Goal: Communication & Community: Participate in discussion

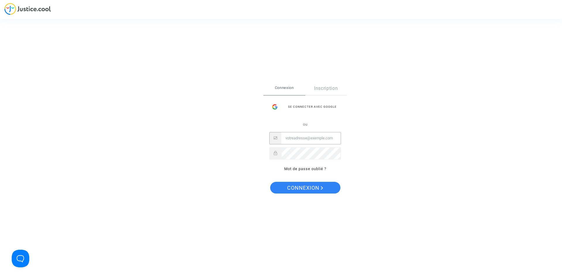
click at [317, 138] on input "Email" at bounding box center [310, 138] width 59 height 12
type input "[EMAIL_ADDRESS][DOMAIN_NAME]"
click at [310, 186] on span "Connexion" at bounding box center [305, 188] width 36 height 12
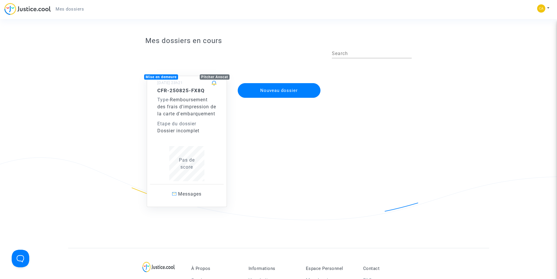
click at [191, 114] on div "Type - Remboursement des frais d'impression de la carte d'embarquement" at bounding box center [186, 106] width 59 height 21
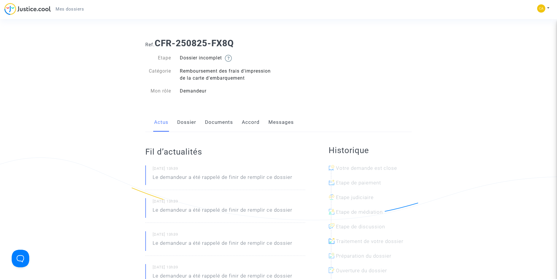
click at [215, 122] on link "Documents" at bounding box center [219, 122] width 28 height 19
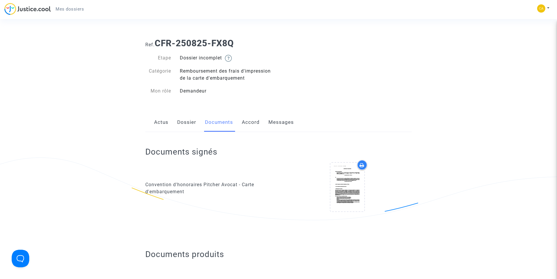
click at [185, 121] on link "Dossier" at bounding box center [186, 122] width 19 height 19
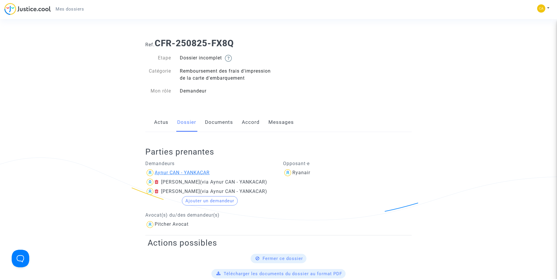
click at [196, 173] on div "Aynur CAN - YANKACAR" at bounding box center [182, 173] width 55 height 6
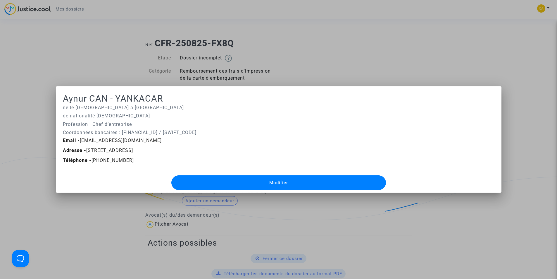
click at [349, 78] on div at bounding box center [278, 139] width 557 height 279
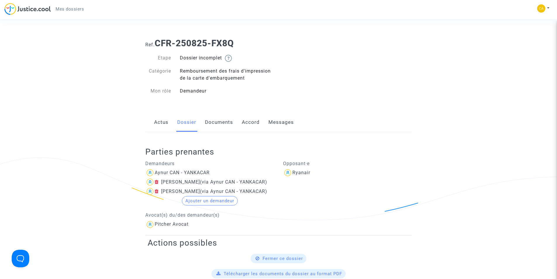
click at [219, 124] on link "Documents" at bounding box center [219, 122] width 28 height 19
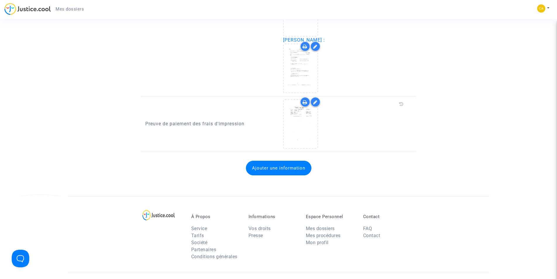
scroll to position [585, 0]
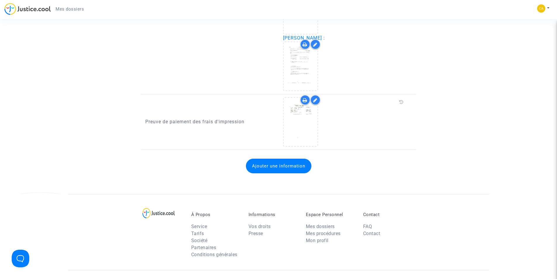
click at [268, 166] on button "Ajouter une information" at bounding box center [279, 166] width 66 height 15
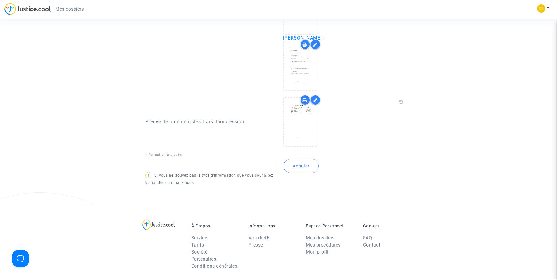
click at [296, 166] on button "Annuler" at bounding box center [301, 166] width 35 height 15
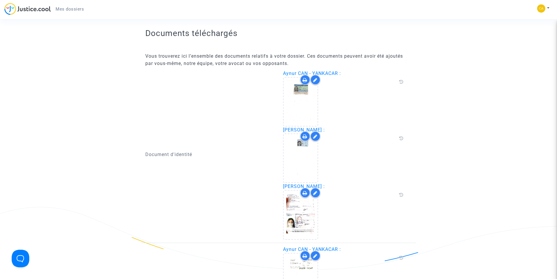
scroll to position [263, 0]
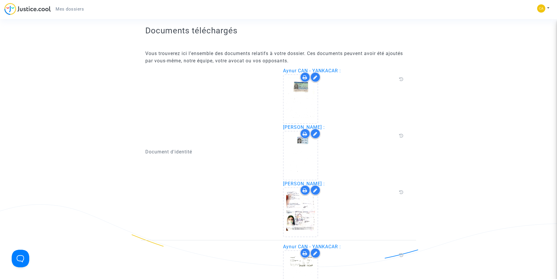
click at [295, 72] on span "Aynur CAN - YANKACAR :" at bounding box center [312, 71] width 58 height 6
click at [329, 71] on span "Aynur CAN - YANKACAR :" at bounding box center [312, 71] width 58 height 6
click at [314, 109] on div at bounding box center [301, 99] width 34 height 48
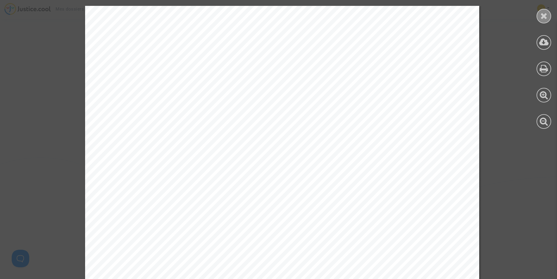
click at [542, 18] on icon at bounding box center [544, 15] width 7 height 9
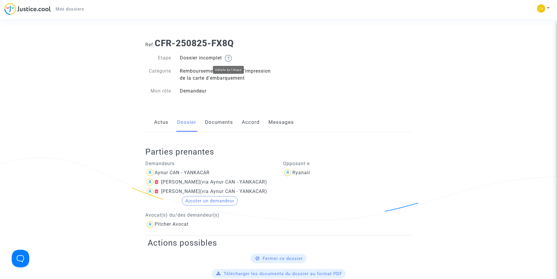
click at [230, 57] on img at bounding box center [228, 58] width 7 height 7
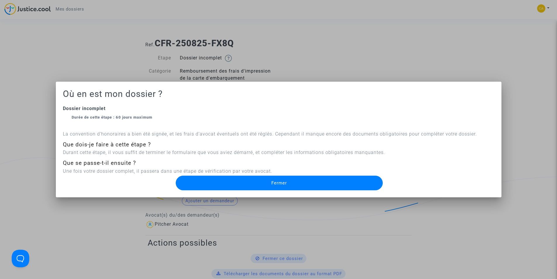
click at [273, 183] on span "Fermer" at bounding box center [280, 182] width 16 height 5
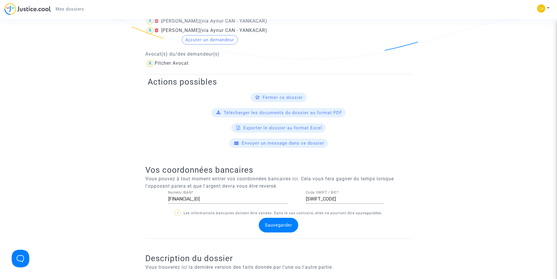
scroll to position [146, 0]
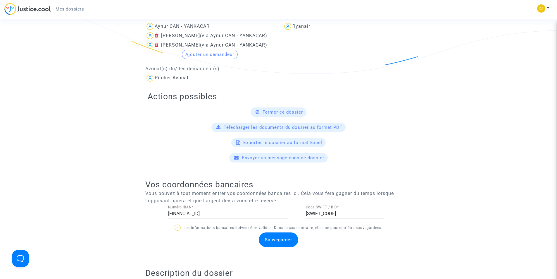
click at [299, 159] on span "Envoyer un message dans ce dossier" at bounding box center [283, 157] width 83 height 5
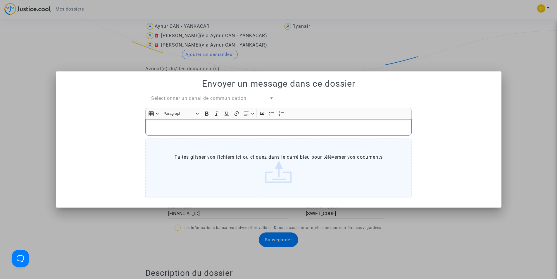
click at [233, 130] on p "Rich Text Editor, main" at bounding box center [279, 127] width 260 height 7
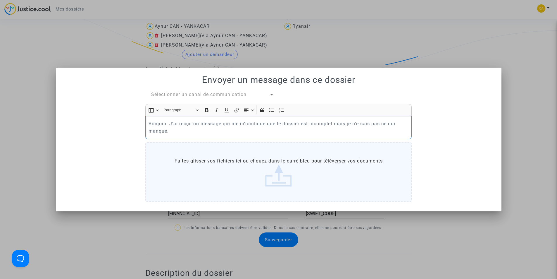
click at [188, 124] on p "Bonjour. J'ai recçu un message qui me m'iondique que le dossier est incomplet m…" at bounding box center [279, 127] width 260 height 15
click at [185, 124] on p "Bonjour. J'ai recçu un message qui me m'iondique que le dossier est incomplet m…" at bounding box center [279, 127] width 260 height 15
click at [249, 125] on p "Bonjour. J'ai reçu un message qui me m'iondique que le dossier est incomplet ma…" at bounding box center [279, 127] width 260 height 15
click at [183, 133] on p "Bonjour. J'ai reçu un message qui me m'indique que le dossier est incomplet mai…" at bounding box center [279, 127] width 260 height 15
click at [252, 132] on p "Bonjour. J'ai reçu un message qui me m'indique que le dossier est incomplet mai…" at bounding box center [279, 127] width 260 height 15
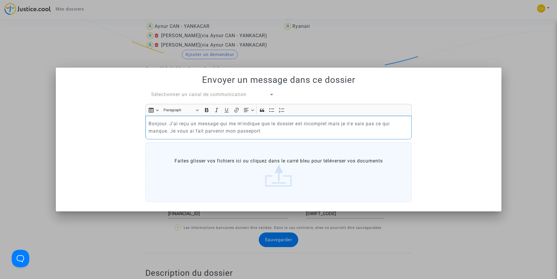
click at [267, 132] on p "Bonjour. J'ai reçu un message qui me m'indique que le dossier est incomplet mai…" at bounding box center [279, 127] width 260 height 15
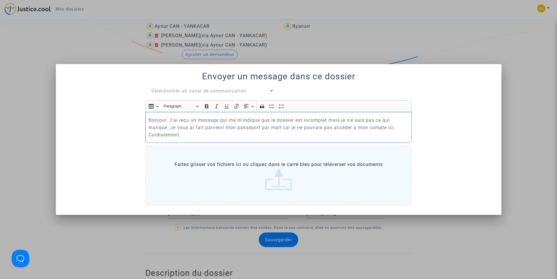
click at [387, 128] on p "Bonjour. J'ai reçu un message qui me m'indique que le dossier est incomplet mai…" at bounding box center [279, 127] width 260 height 22
click at [206, 134] on p "Bonjour. J'ai reçu un message qui me m'indique que le dossier est incomplet mai…" at bounding box center [279, 127] width 260 height 22
click at [368, 127] on p "Bonjour. J'ai reçu un message qui me m'indique que le dossier est incomplet mai…" at bounding box center [279, 127] width 260 height 22
click at [245, 136] on p "Bonjour. J'ai reçu un message qui me m'indique que le dossier est incomplet mai…" at bounding box center [279, 127] width 260 height 22
click at [276, 178] on label "Faites glisser vos fichiers ici ou cliquez dans le carré bleu pour téléverser v…" at bounding box center [278, 176] width 267 height 60
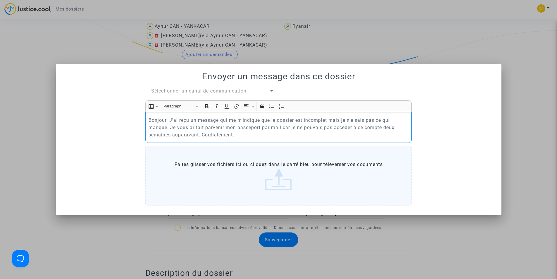
click at [0, 0] on input "Faites glisser vos fichiers ici ou cliquez dans le carré bleu pour téléverser v…" at bounding box center [0, 0] width 0 height 0
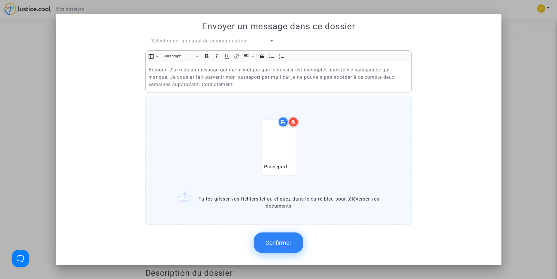
click at [281, 245] on span "Confirmer" at bounding box center [279, 242] width 26 height 7
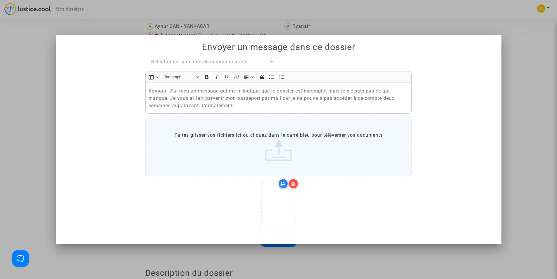
click at [271, 60] on div at bounding box center [271, 61] width 5 height 7
click at [271, 60] on span "Mon avocat et moi" at bounding box center [212, 62] width 123 height 14
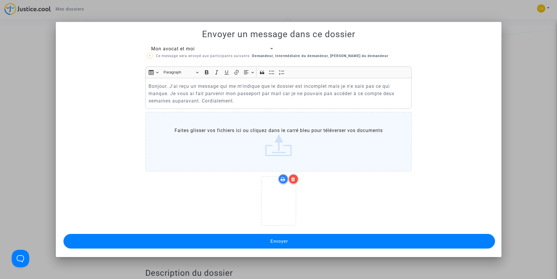
click at [280, 239] on span "Envoyer" at bounding box center [280, 240] width 18 height 5
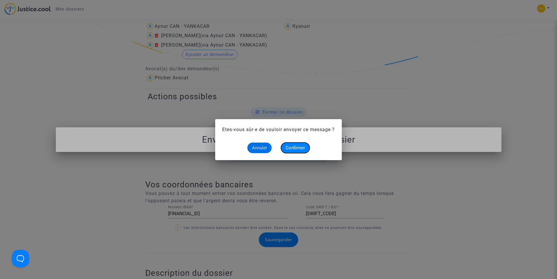
click at [298, 147] on span "Confirmer" at bounding box center [295, 147] width 19 height 5
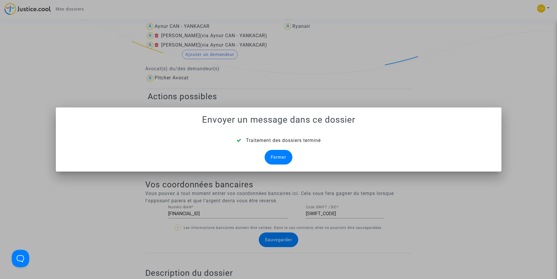
click at [275, 158] on div "Fermer" at bounding box center [279, 157] width 28 height 15
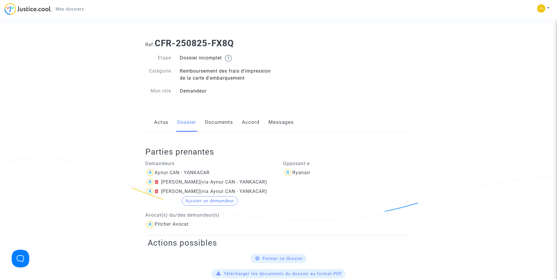
scroll to position [146, 0]
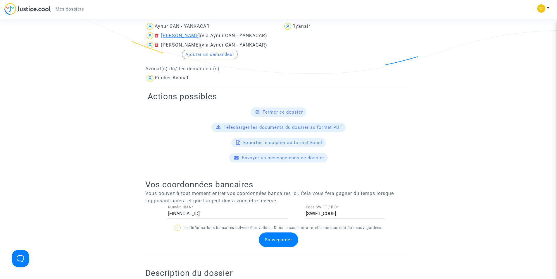
click at [191, 36] on div "Ayfer YANKACAR" at bounding box center [180, 36] width 39 height 6
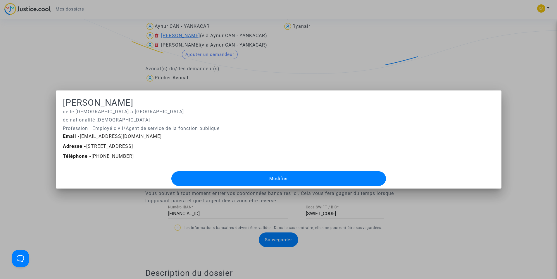
scroll to position [0, 0]
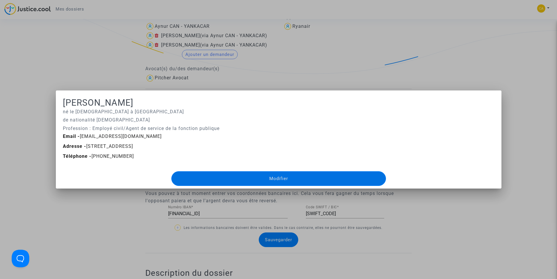
click at [124, 207] on div at bounding box center [278, 139] width 557 height 279
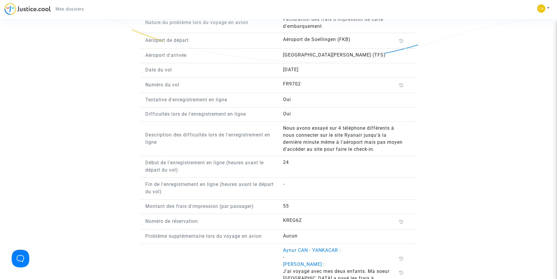
scroll to position [644, 0]
